Goal: Transaction & Acquisition: Purchase product/service

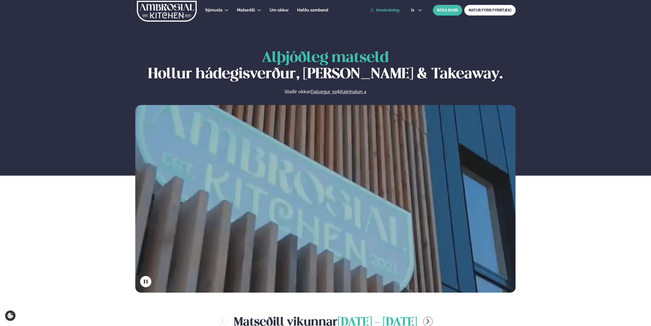
click at [379, 10] on link "Innskráning" at bounding box center [384, 10] width 29 height 5
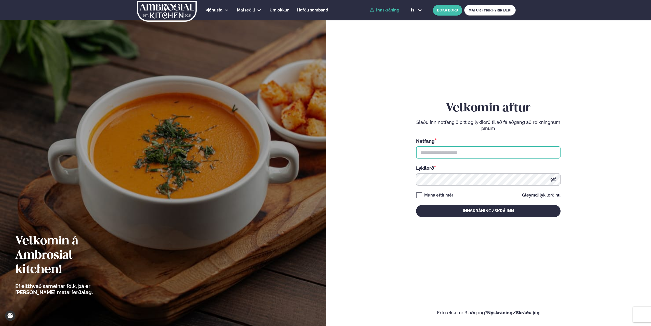
type input "**********"
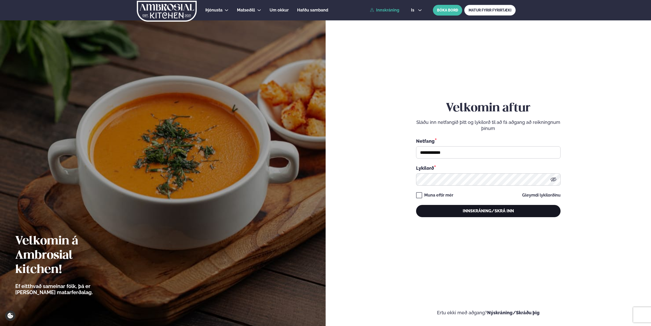
click at [462, 209] on button "Innskráning/Skrá inn" at bounding box center [488, 211] width 144 height 12
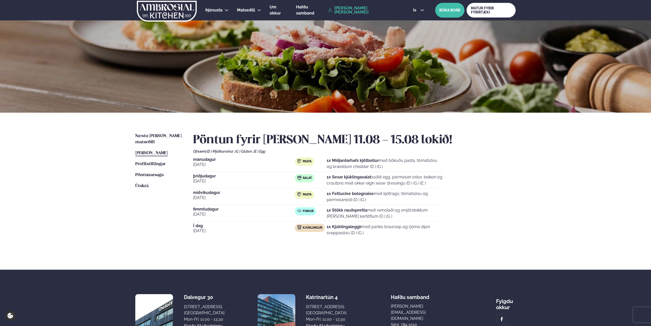
drag, startPoint x: 136, startPoint y: 201, endPoint x: 140, endPoint y: 188, distance: 12.8
click at [136, 201] on ul "Næstu [PERSON_NAME] matseðill Næsta vika [PERSON_NAME] matseðill [PERSON_NAME] …" at bounding box center [159, 192] width 48 height 118
click at [158, 133] on link "Næstu [PERSON_NAME] matseðill Næsta vika" at bounding box center [159, 139] width 48 height 12
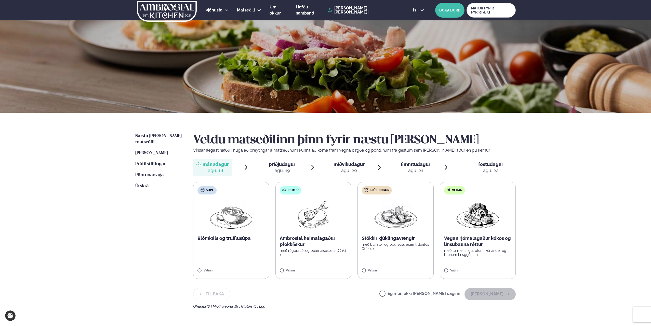
click at [323, 250] on p "með rúgbrauði og bearnaisesósu (D ) (G )" at bounding box center [313, 252] width 67 height 8
click at [482, 294] on button "[PERSON_NAME]" at bounding box center [489, 294] width 51 height 12
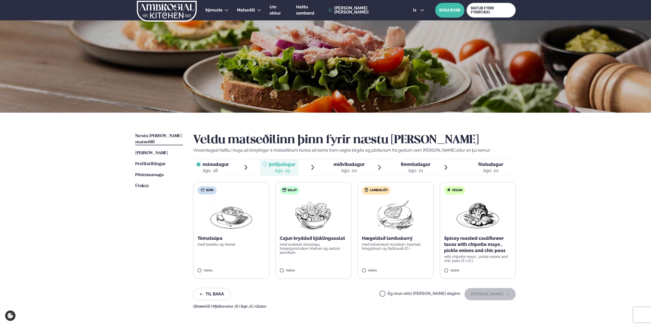
click at [404, 242] on div "Hægeldað lambakarrý með indverskum kryddum, basmati hrísgrjónum og flatbrauði (…" at bounding box center [395, 242] width 67 height 15
click at [489, 293] on button "[PERSON_NAME]" at bounding box center [489, 294] width 51 height 12
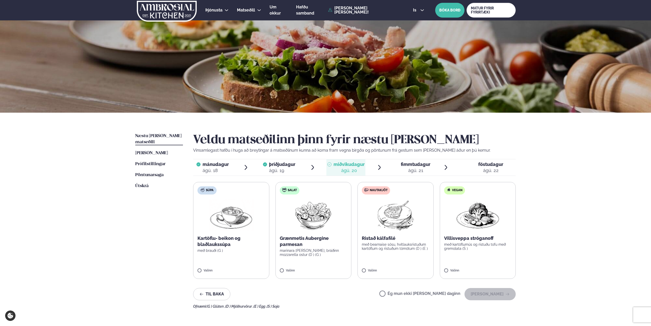
click at [384, 245] on p "með bearnaise sósu, hvítlauksristuðum kartöflum og ristuðum tómötum (D ) (E )" at bounding box center [395, 246] width 67 height 8
click at [492, 293] on button "[PERSON_NAME]" at bounding box center [489, 294] width 51 height 12
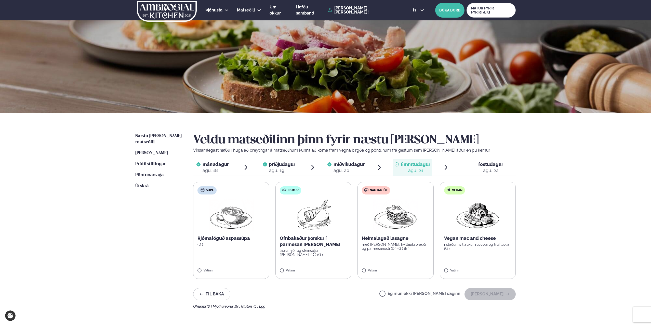
click at [380, 242] on p "með [PERSON_NAME], hvítlauksbrauði og parmesanosti (D ) (G ) (E )" at bounding box center [395, 246] width 67 height 8
click at [487, 293] on button "[PERSON_NAME]" at bounding box center [489, 294] width 51 height 12
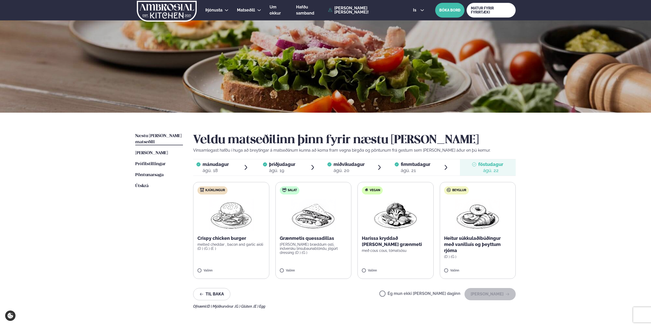
click at [239, 243] on p "melted cheddar , bacon and garlic aioli (D ) (G ) (E )" at bounding box center [230, 246] width 67 height 8
click at [487, 293] on button "[PERSON_NAME]" at bounding box center [489, 294] width 51 height 12
